Goal: Ask a question

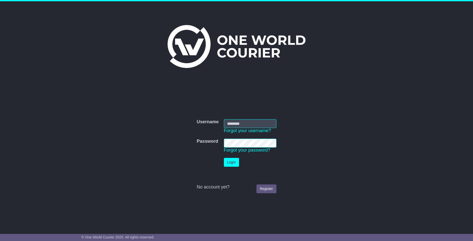
type input "**********"
click at [228, 163] on button "Login" at bounding box center [231, 162] width 15 height 9
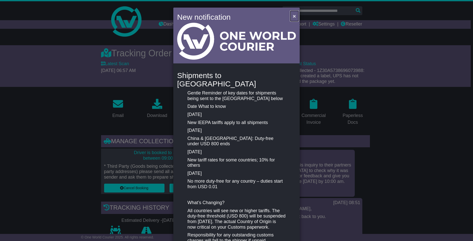
click at [294, 15] on span "×" at bounding box center [294, 16] width 3 height 6
click at [293, 15] on span "×" at bounding box center [294, 16] width 3 height 6
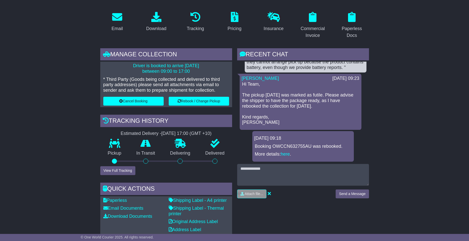
scroll to position [101, 0]
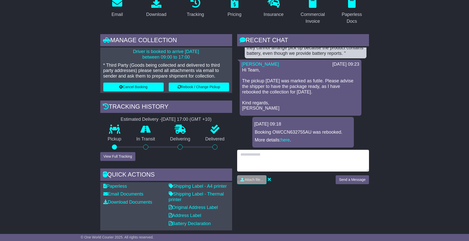
click at [276, 160] on textarea at bounding box center [303, 161] width 132 height 22
type textarea "*"
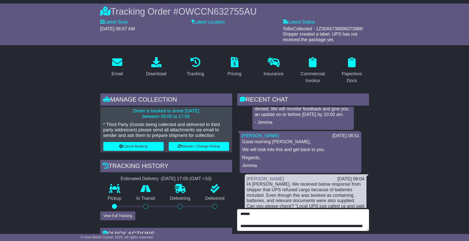
scroll to position [51, 0]
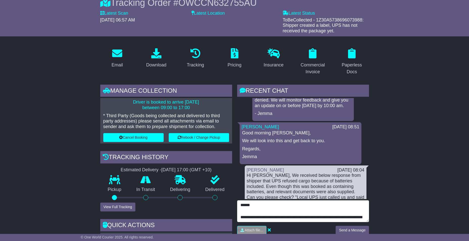
drag, startPoint x: 259, startPoint y: 206, endPoint x: 219, endPoint y: 206, distance: 39.9
type textarea "**********"
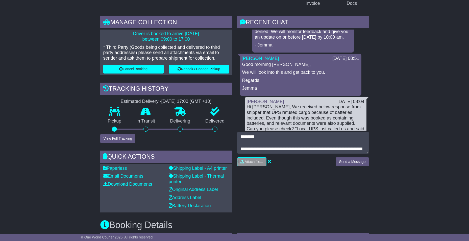
scroll to position [126, 0]
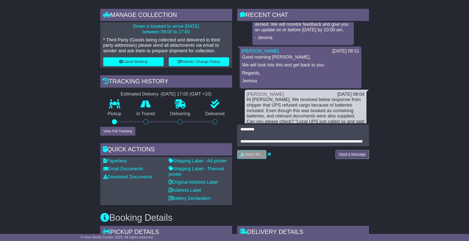
click at [354, 152] on button "Send a Message" at bounding box center [352, 154] width 33 height 9
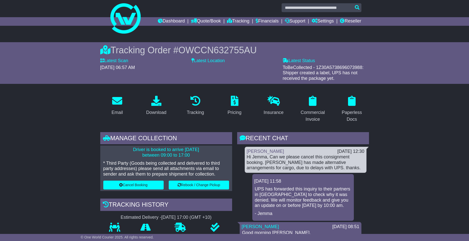
scroll to position [0, 0]
